Goal: Task Accomplishment & Management: Use online tool/utility

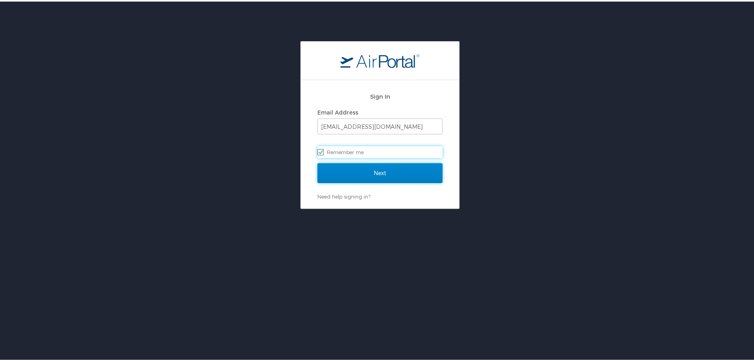
click at [397, 172] on input "Next" at bounding box center [380, 172] width 125 height 20
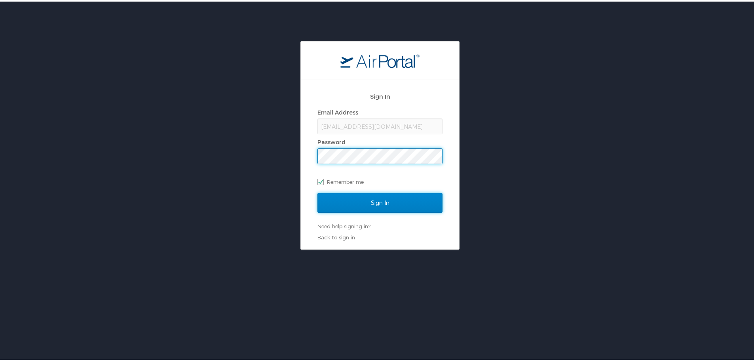
click at [368, 198] on input "Sign In" at bounding box center [380, 201] width 125 height 20
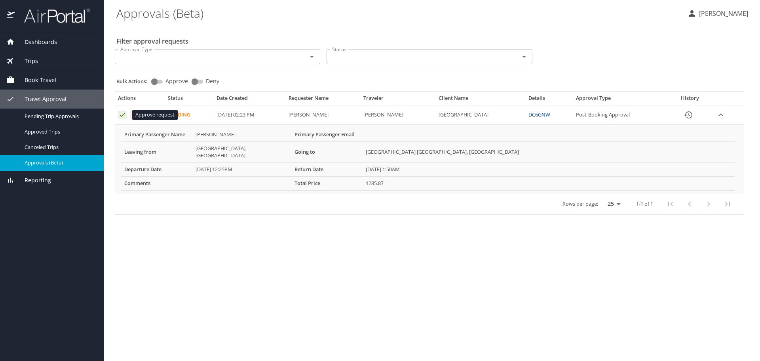
click at [120, 116] on icon "Approval table" at bounding box center [123, 115] width 8 height 8
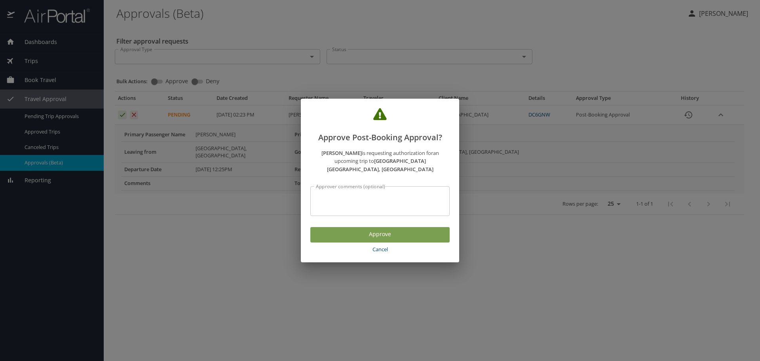
click at [344, 229] on span "Approve" at bounding box center [380, 234] width 127 height 10
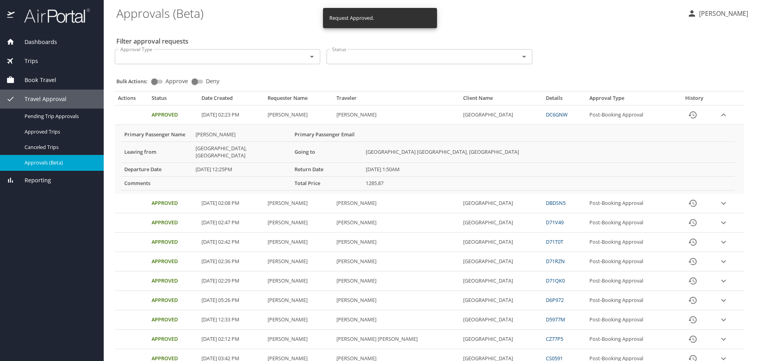
click at [704, 13] on p "Shafonia Thibodaux" at bounding box center [722, 14] width 51 height 10
click at [678, 88] on li "Sign out" at bounding box center [708, 89] width 81 height 14
